Goal: Task Accomplishment & Management: Manage account settings

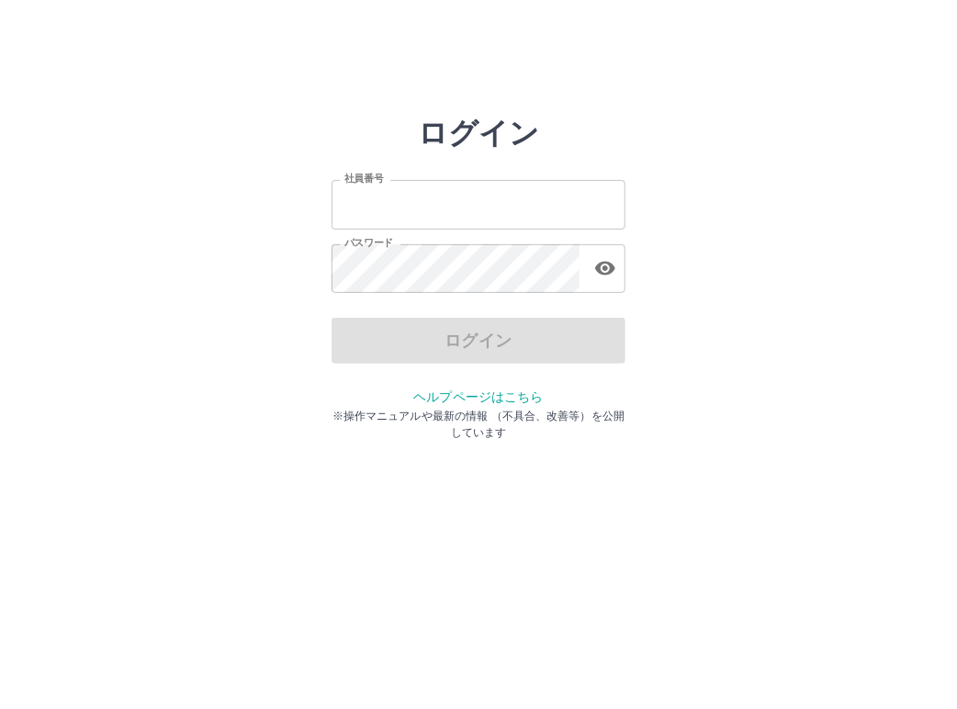
type input "*******"
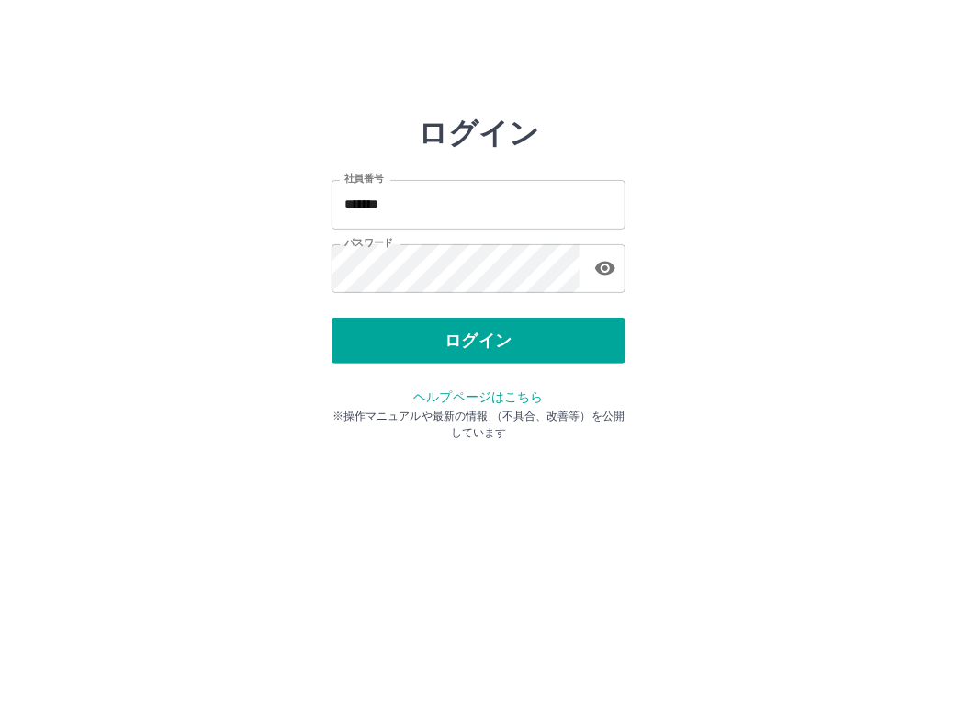
click at [477, 341] on div "ログイン" at bounding box center [478, 341] width 294 height 46
click at [477, 341] on button "ログイン" at bounding box center [478, 341] width 294 height 46
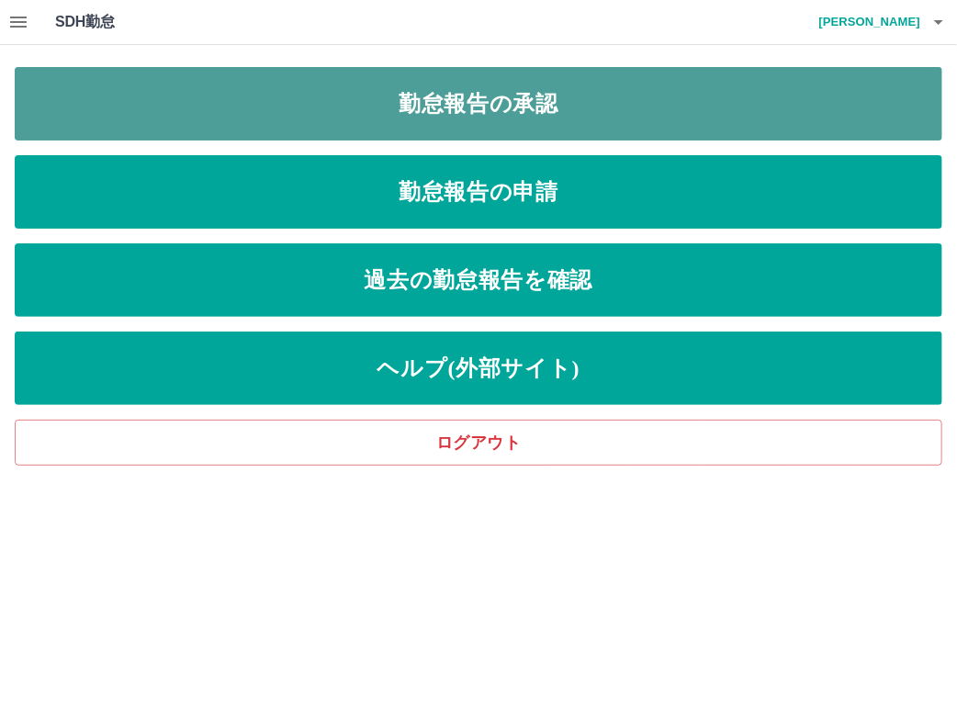
click at [556, 112] on link "勤怠報告の承認" at bounding box center [478, 103] width 927 height 73
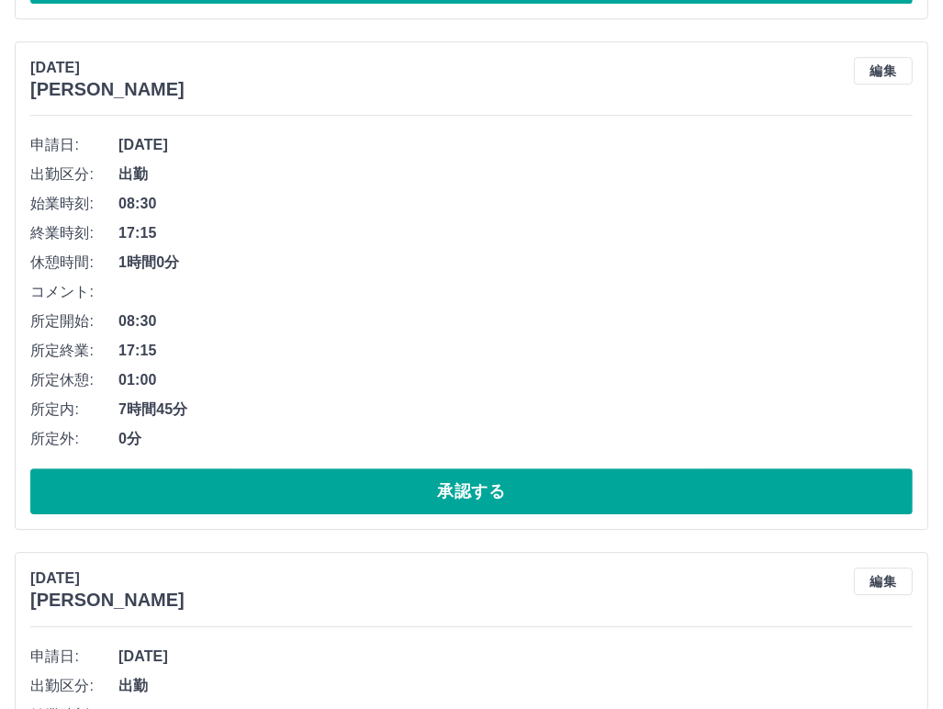
scroll to position [8278, 0]
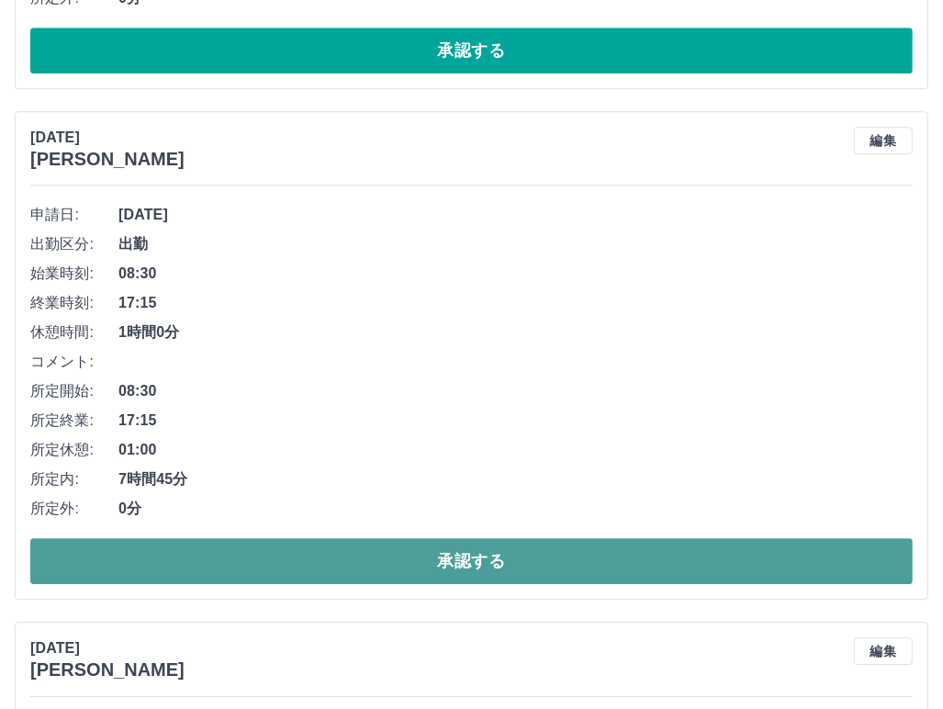
click at [502, 538] on button "承認する" at bounding box center [471, 561] width 882 height 46
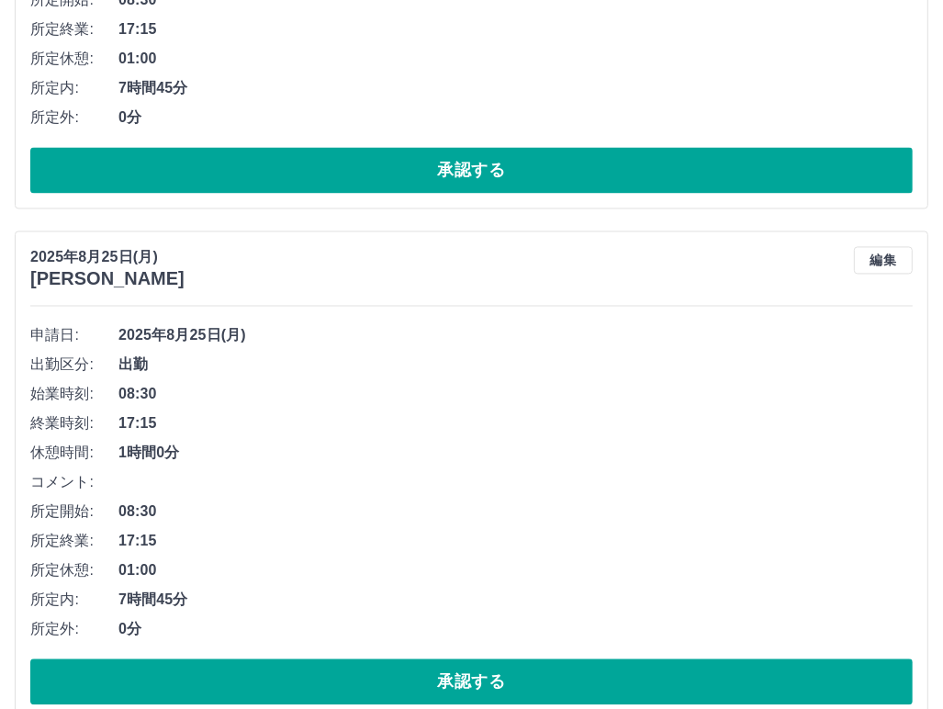
scroll to position [7140, 0]
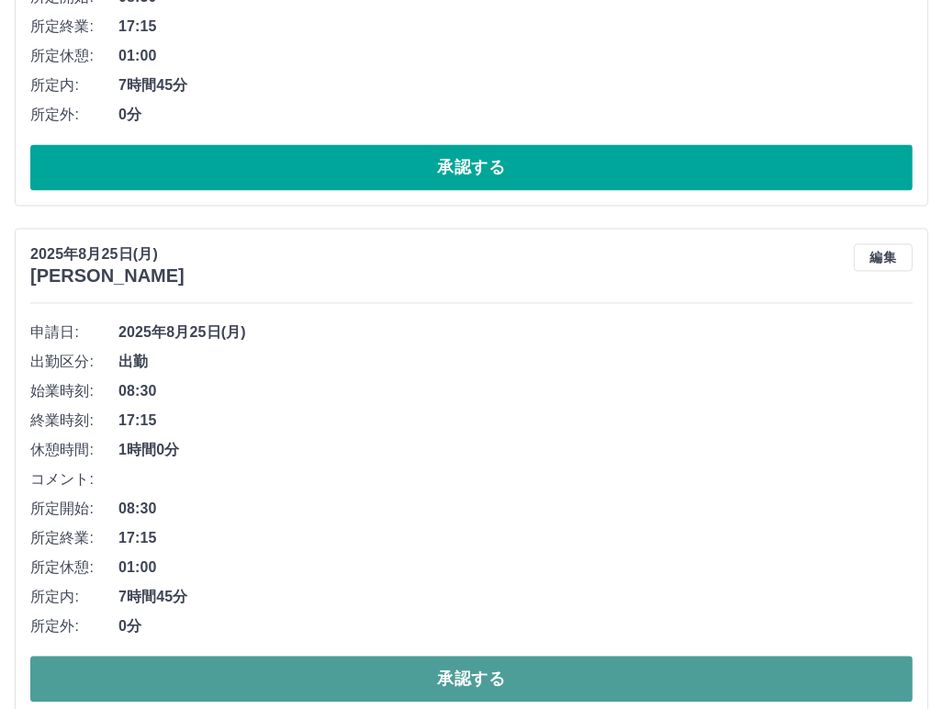
click at [459, 661] on button "承認する" at bounding box center [471, 679] width 882 height 46
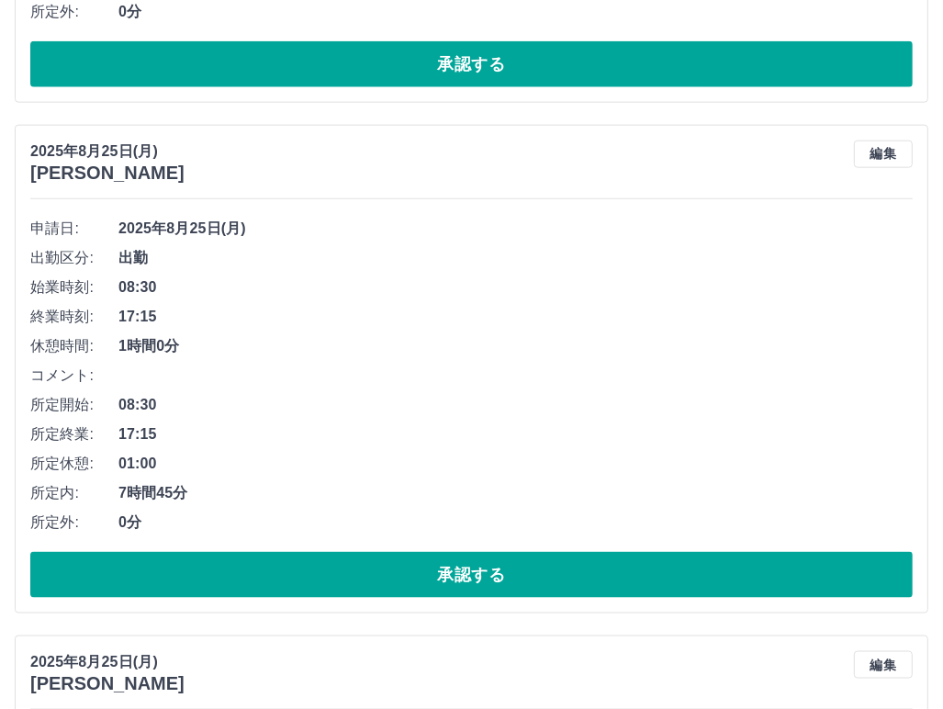
scroll to position [6222, 0]
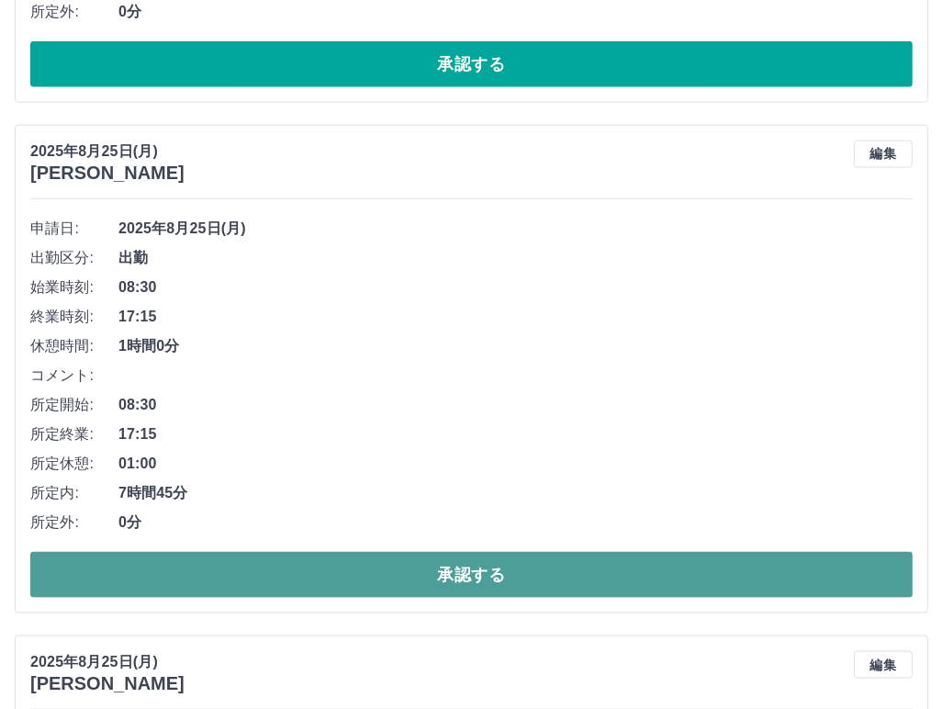
click at [523, 568] on button "承認する" at bounding box center [471, 575] width 882 height 46
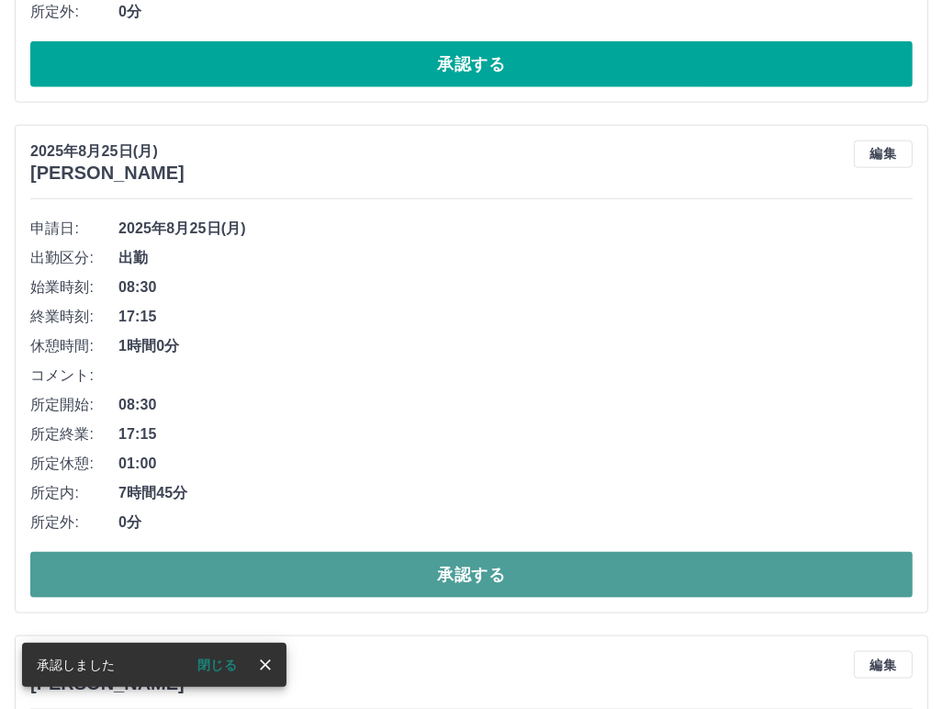
click at [396, 576] on button "承認する" at bounding box center [471, 575] width 882 height 46
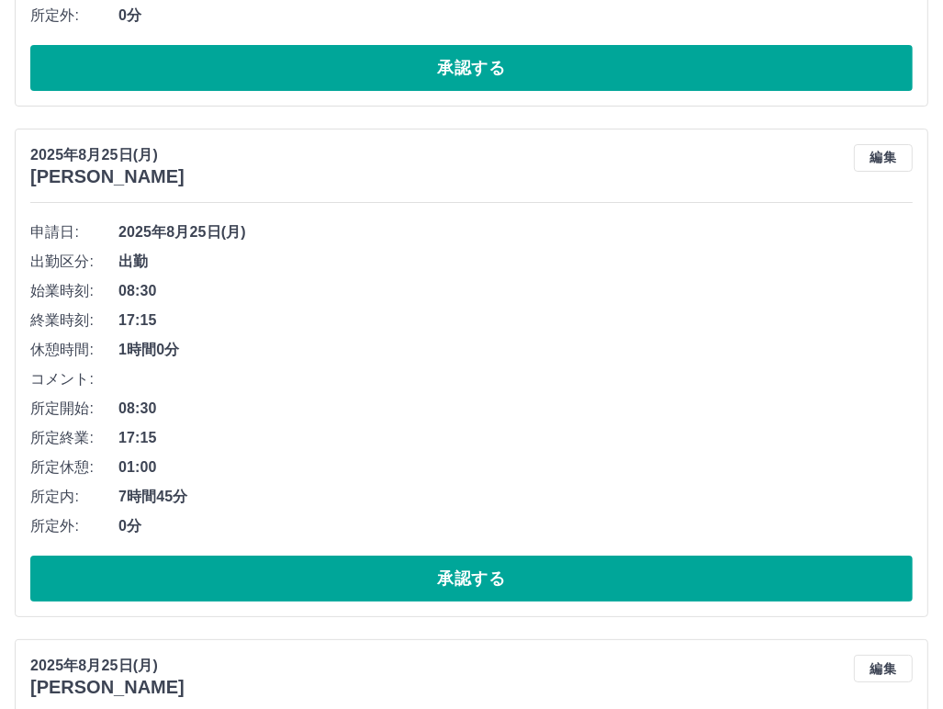
scroll to position [4642, 0]
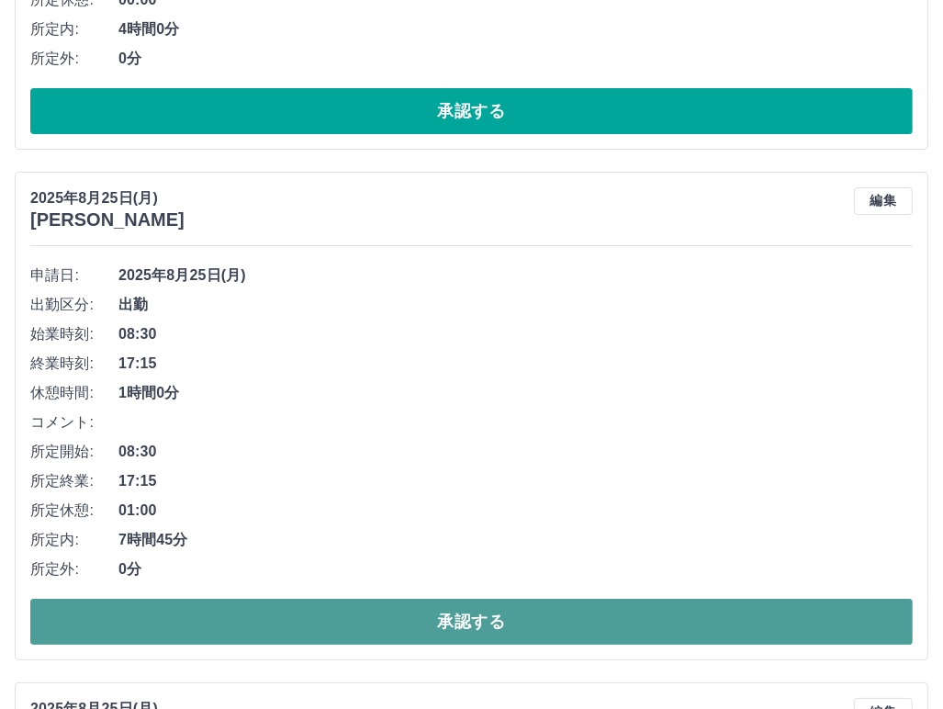
click at [453, 611] on button "承認する" at bounding box center [471, 622] width 882 height 46
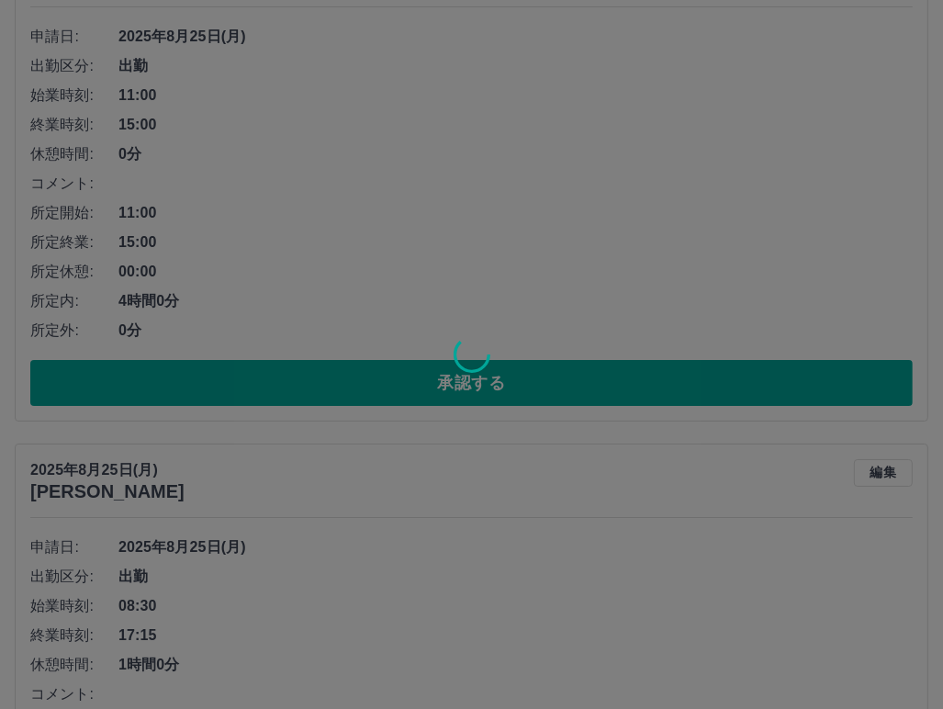
scroll to position [4165, 0]
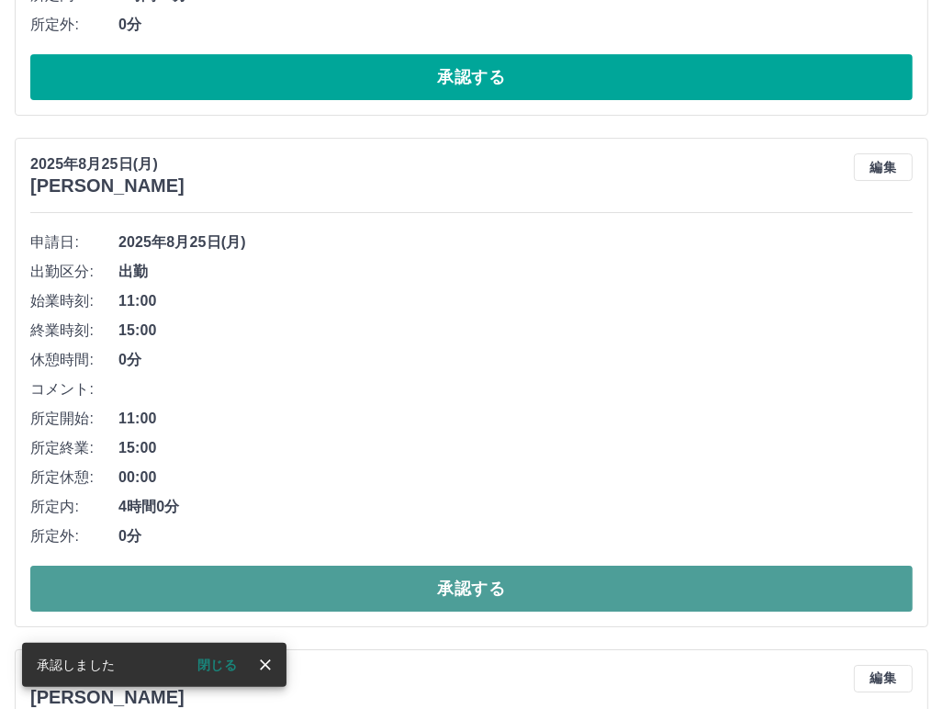
click at [576, 579] on button "承認する" at bounding box center [471, 589] width 882 height 46
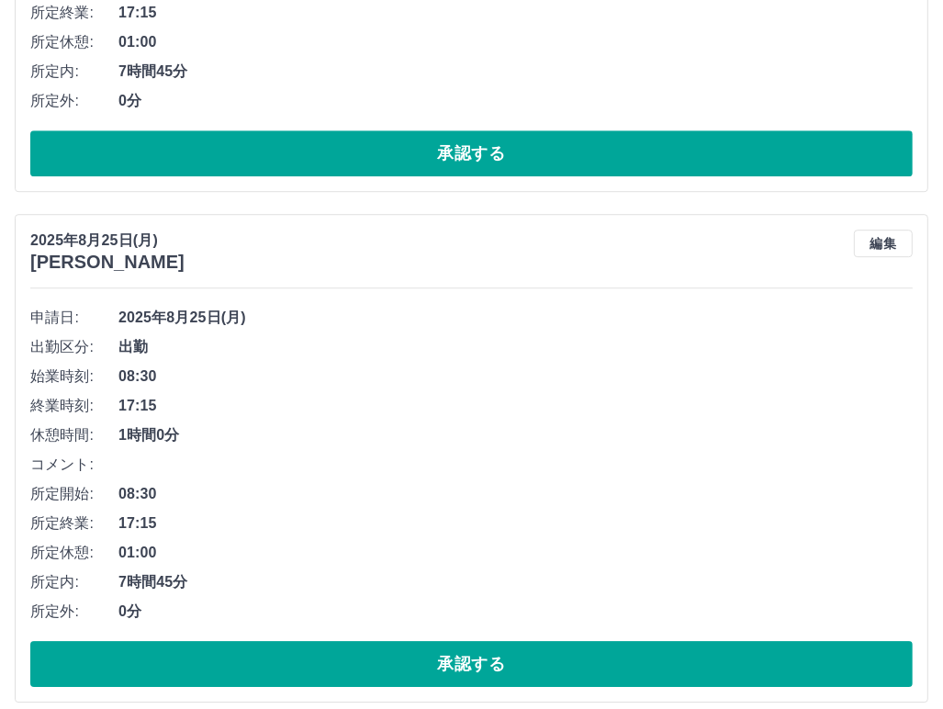
scroll to position [3577, 0]
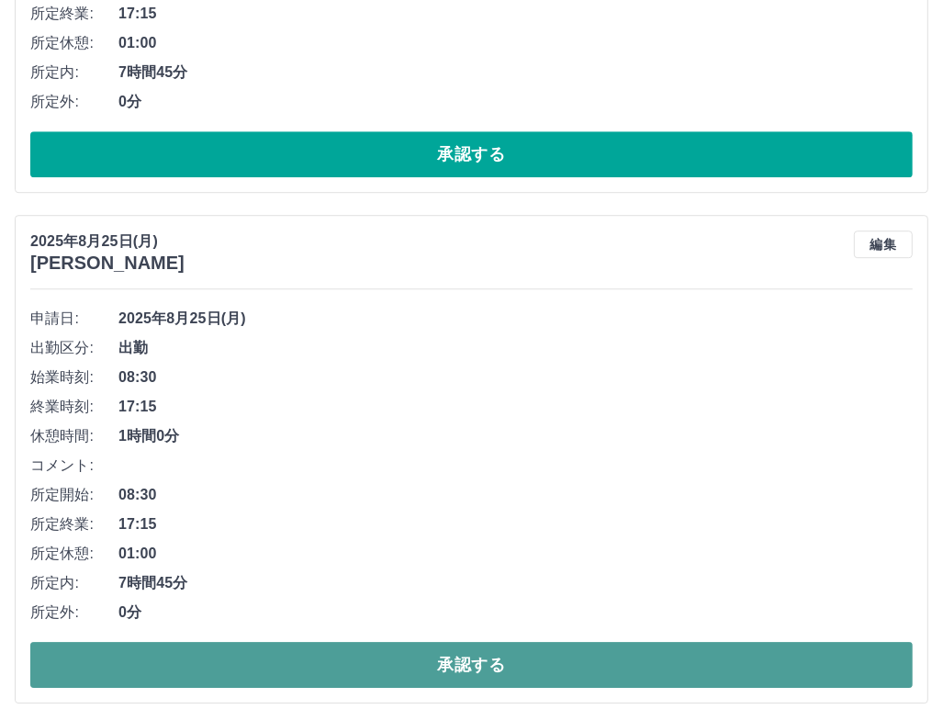
click at [541, 661] on button "承認する" at bounding box center [471, 665] width 882 height 46
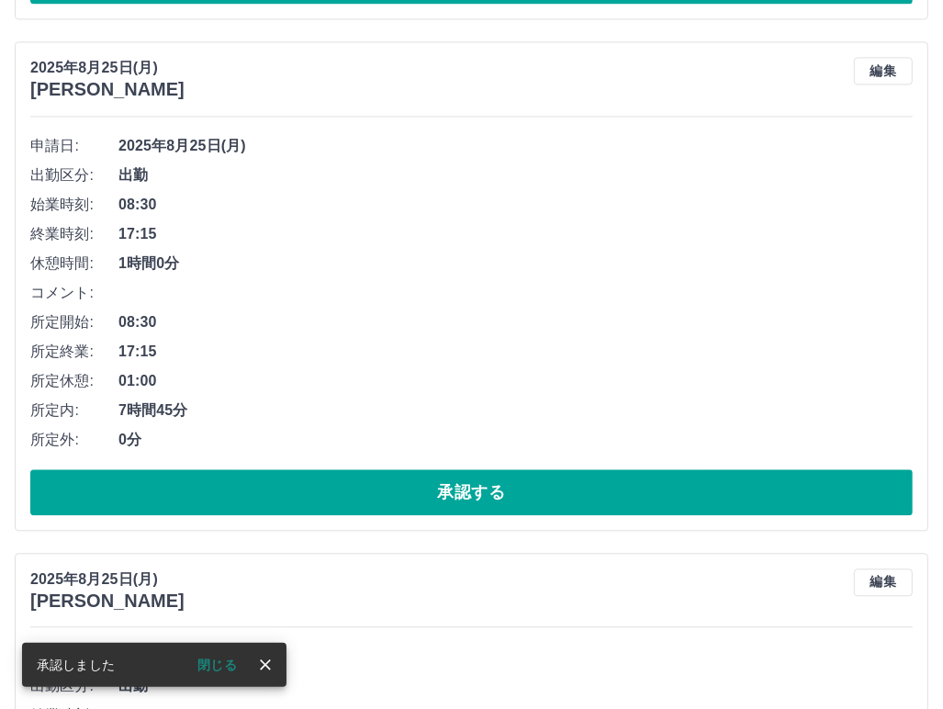
scroll to position [2806, 0]
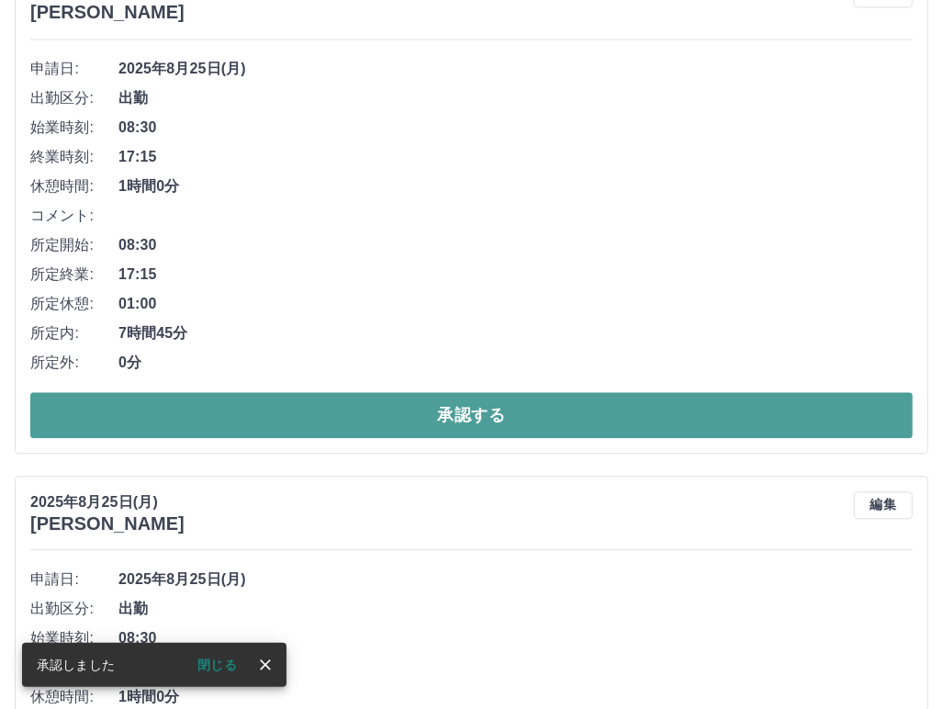
click at [583, 398] on button "承認する" at bounding box center [471, 415] width 882 height 46
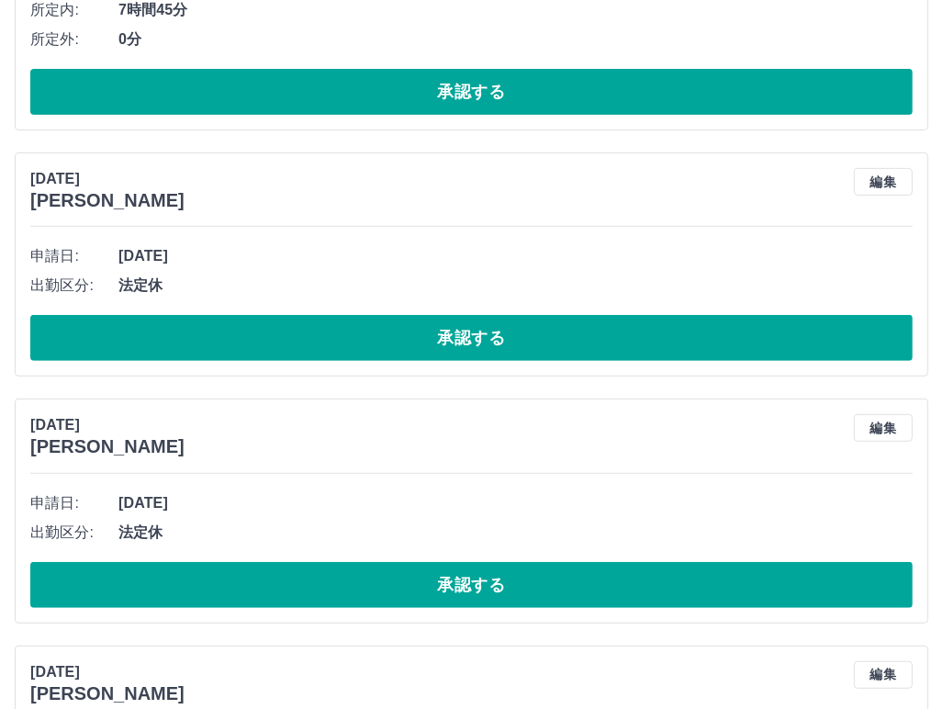
scroll to position [5235, 0]
